Goal: Task Accomplishment & Management: Manage account settings

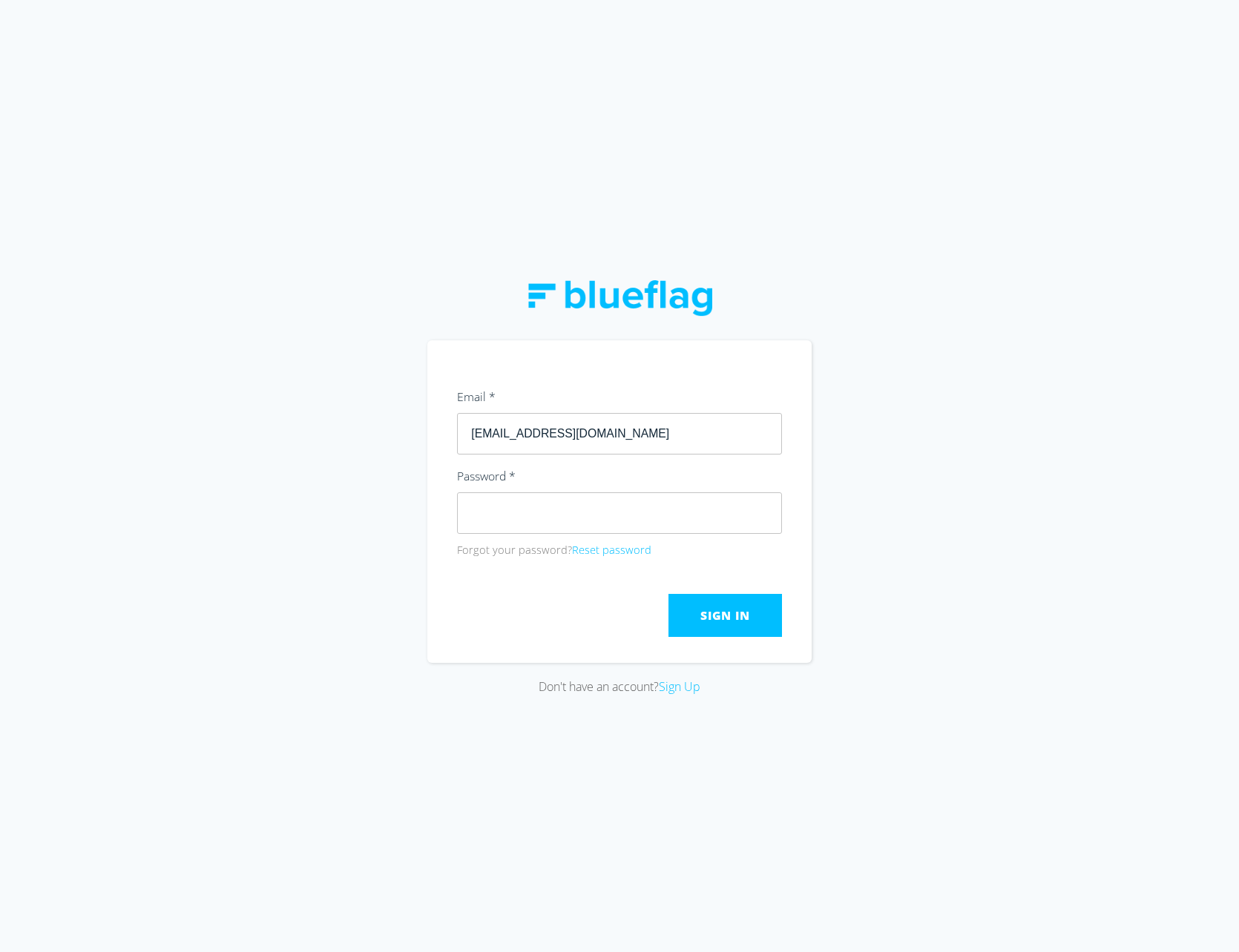
click at [857, 459] on div "Don't have an account? Sign Up" at bounding box center [619, 476] width 1239 height 952
type input "[EMAIL_ADDRESS][DOMAIN_NAME]"
click at [1012, 514] on div "Don't have an account? Sign Up" at bounding box center [619, 476] width 1239 height 952
click at [601, 411] on div "Email *" at bounding box center [619, 399] width 325 height 26
click at [594, 440] on input "text" at bounding box center [619, 433] width 325 height 41
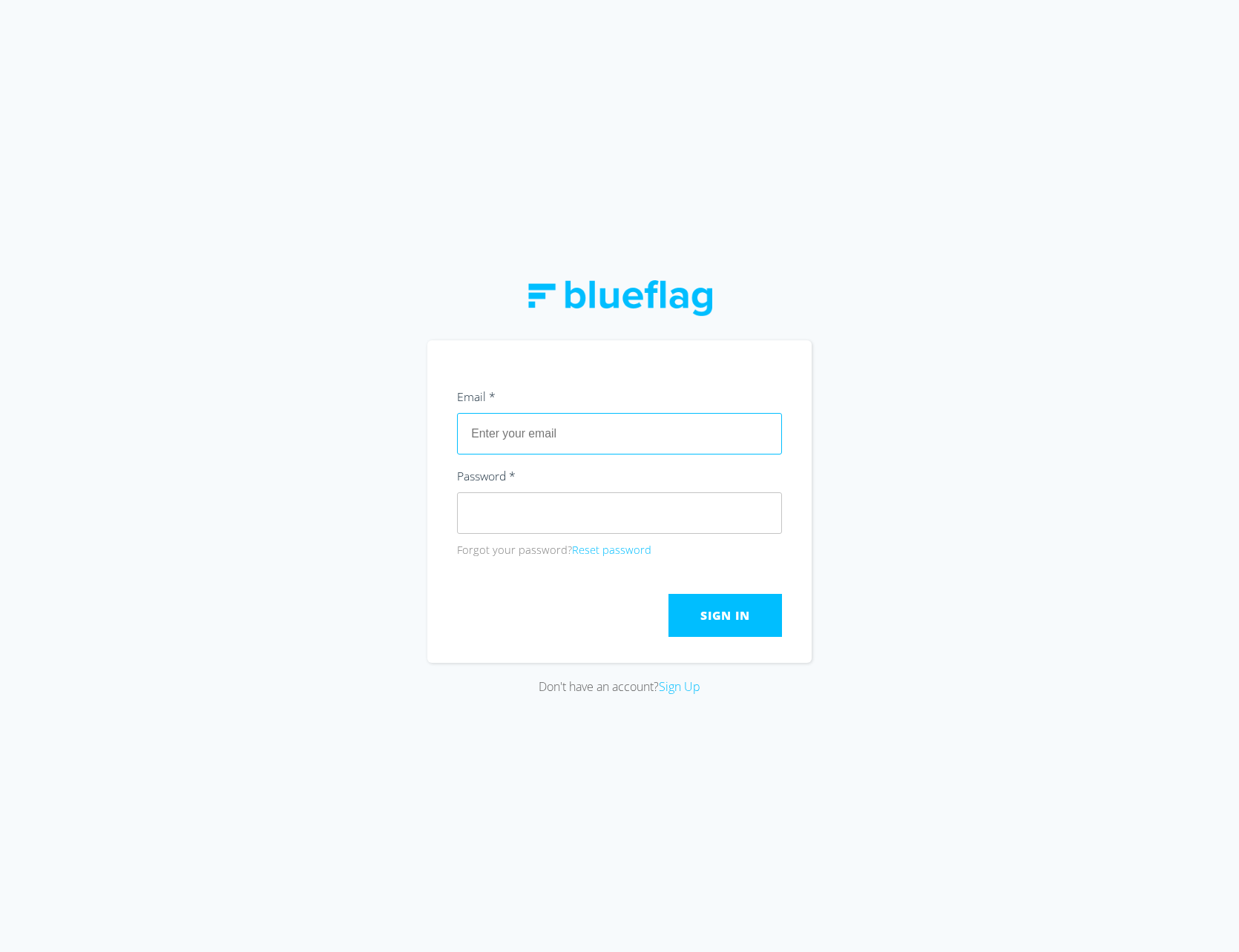
type input "[EMAIL_ADDRESS][DOMAIN_NAME]"
click at [1028, 520] on div "Don't have an account? Sign Up" at bounding box center [619, 476] width 1239 height 952
click at [384, 626] on div "Don't have an account? Sign Up" at bounding box center [619, 476] width 1239 height 952
click at [715, 620] on span "Sign In" at bounding box center [724, 616] width 49 height 17
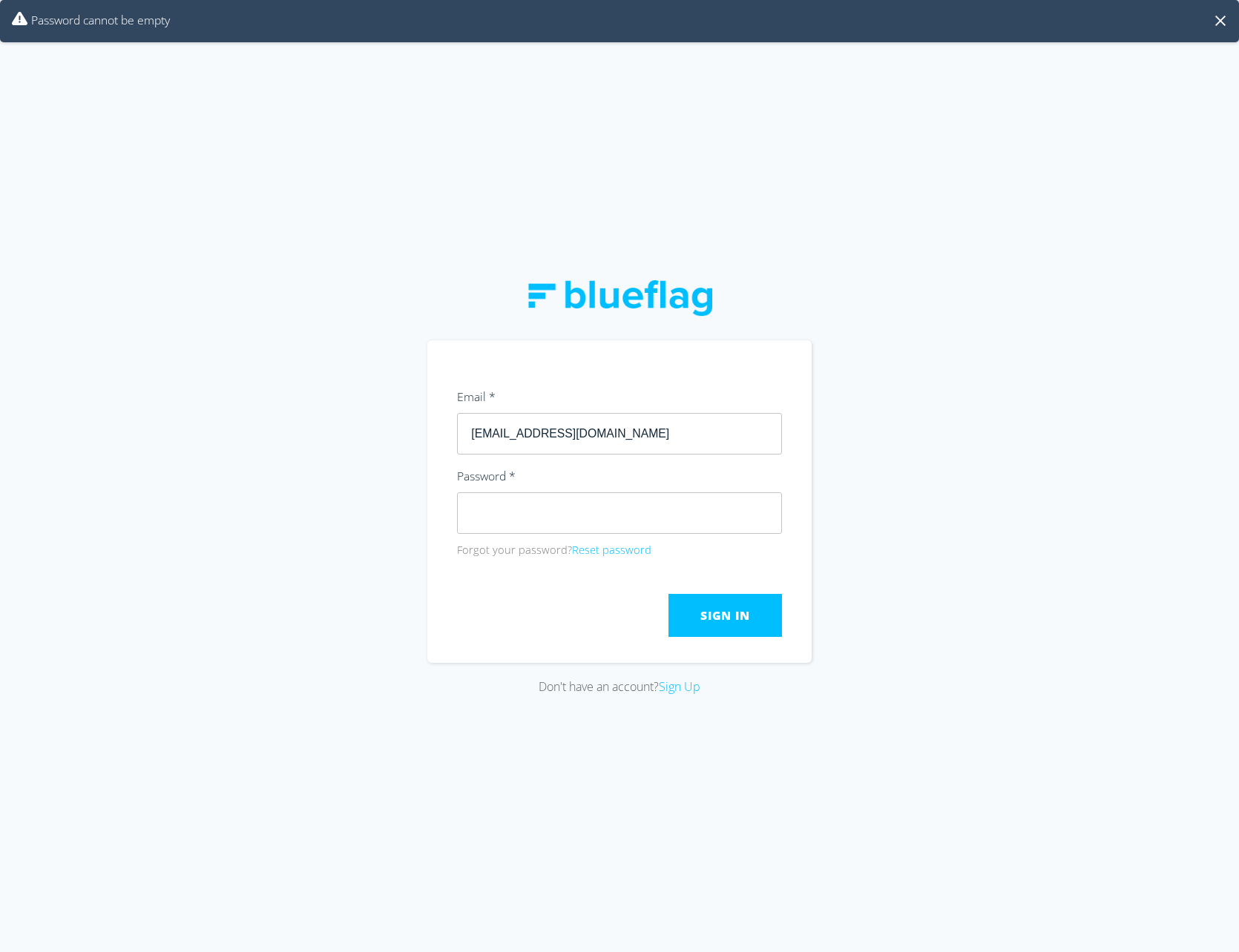
click at [247, 37] on div "Password cannot be empty" at bounding box center [619, 21] width 1239 height 42
click at [296, 288] on div "Don't have an account? Sign Up" at bounding box center [619, 476] width 1239 height 952
